Goal: Information Seeking & Learning: Learn about a topic

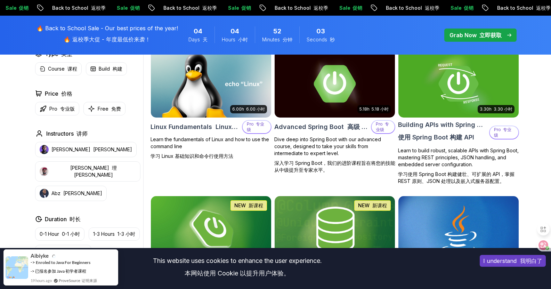
scroll to position [357, 0]
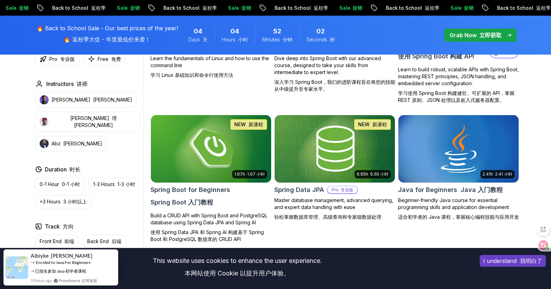
click at [525, 259] on font "我明白了" at bounding box center [531, 260] width 22 height 7
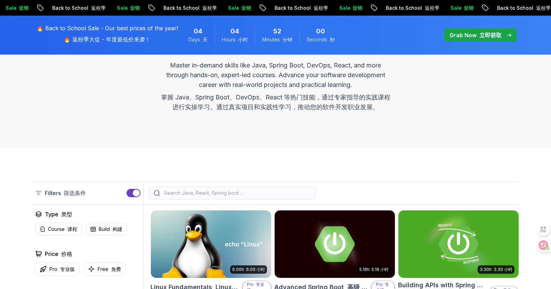
scroll to position [114, 0]
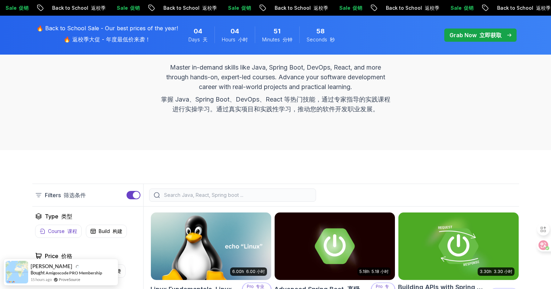
click at [71, 232] on font "课程" at bounding box center [72, 231] width 10 height 6
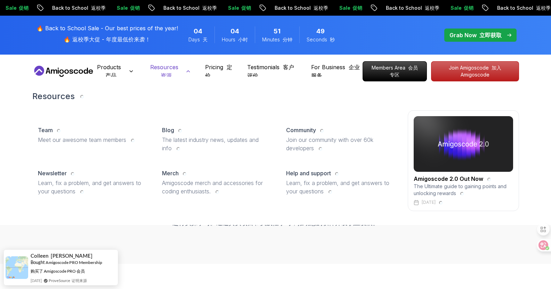
click at [179, 74] on p "Resources 资源" at bounding box center [166, 71] width 36 height 17
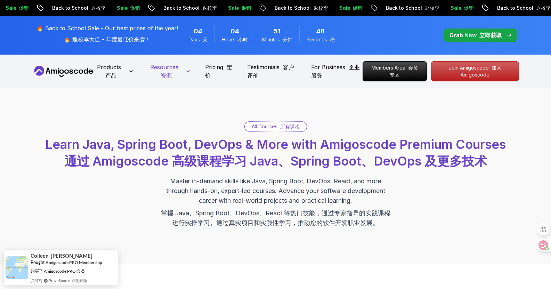
click at [180, 73] on p "Resources 资源" at bounding box center [166, 71] width 36 height 17
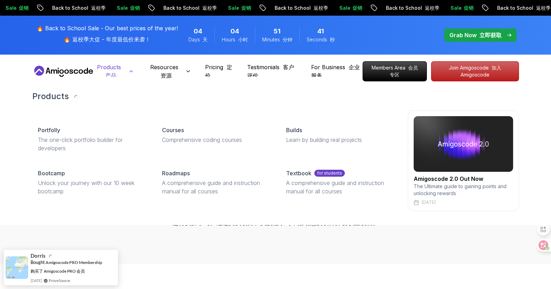
click at [121, 70] on font at bounding box center [122, 67] width 3 height 7
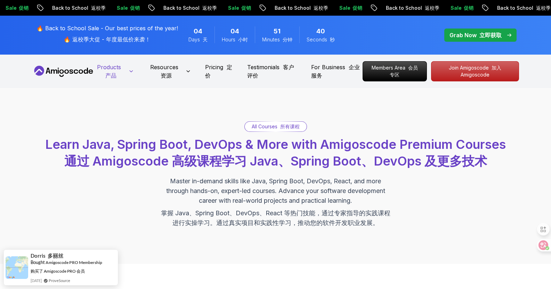
click at [129, 71] on icon at bounding box center [131, 72] width 7 height 6
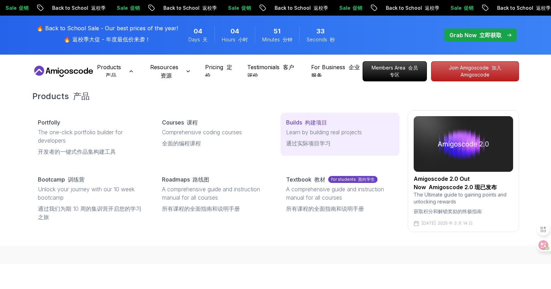
click at [315, 121] on font "构建项目" at bounding box center [316, 122] width 22 height 7
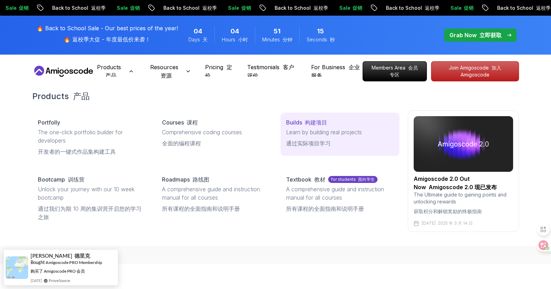
click at [306, 122] on font "构建项目" at bounding box center [316, 122] width 22 height 7
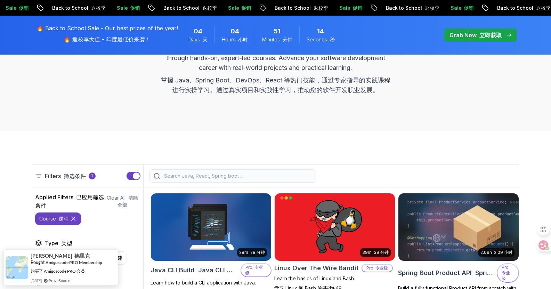
scroll to position [243, 0]
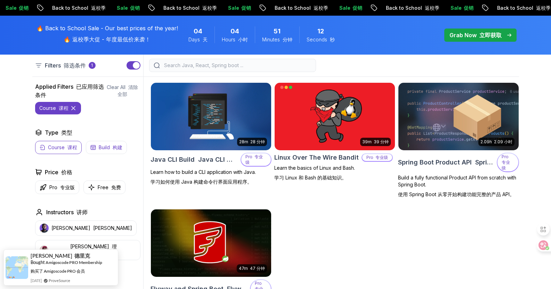
click at [112, 148] on font "button" at bounding box center [111, 147] width 3 height 6
click at [116, 146] on font "构建" at bounding box center [118, 147] width 10 height 6
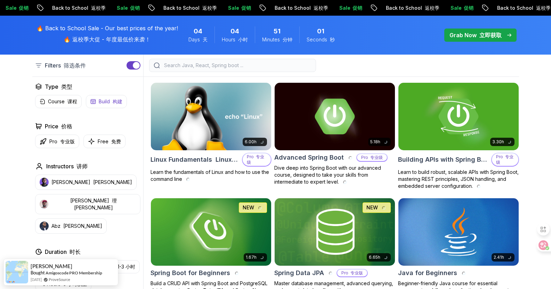
click at [108, 103] on p "Build 构建" at bounding box center [111, 101] width 24 height 7
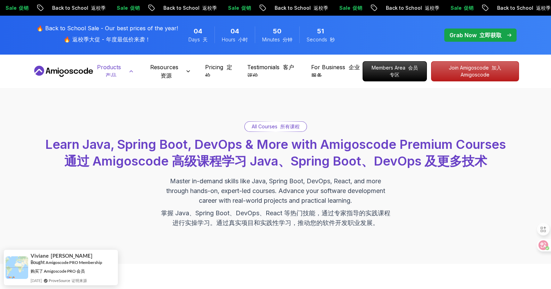
click at [134, 72] on icon at bounding box center [131, 72] width 7 height 6
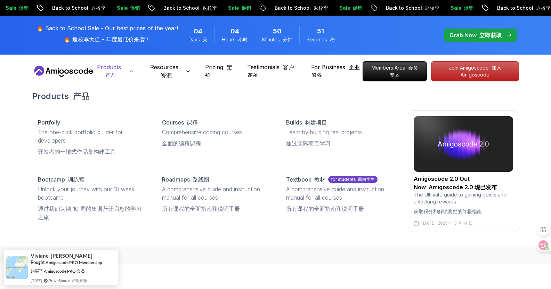
click at [134, 72] on icon at bounding box center [131, 72] width 7 height 6
